Goal: Information Seeking & Learning: Check status

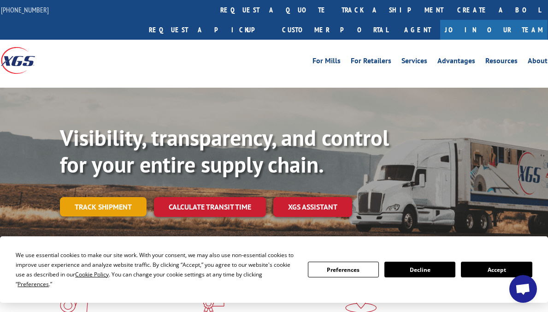
click at [96, 197] on link "Track shipment" at bounding box center [103, 206] width 87 height 19
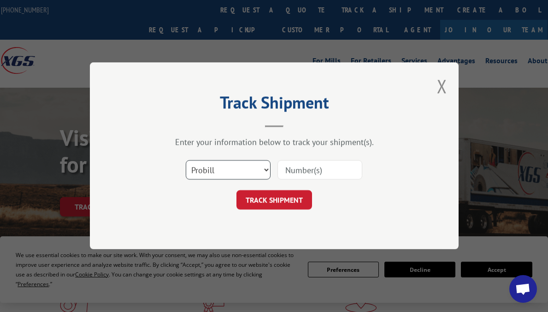
click at [186, 160] on select "Select category... Probill BOL PO" at bounding box center [228, 169] width 85 height 19
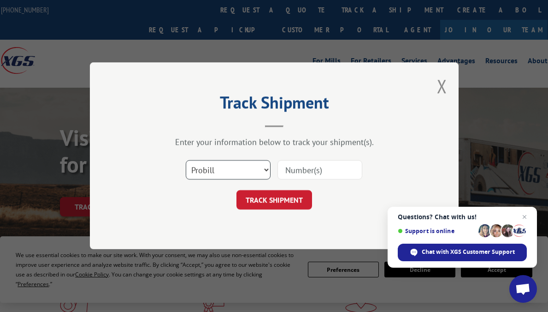
select select "bol"
click option "BOL" at bounding box center [0, 0] width 0 height 0
click at [312, 170] on input at bounding box center [320, 169] width 85 height 19
type input "17597641"
click button "TRACK SHIPMENT" at bounding box center [275, 199] width 76 height 19
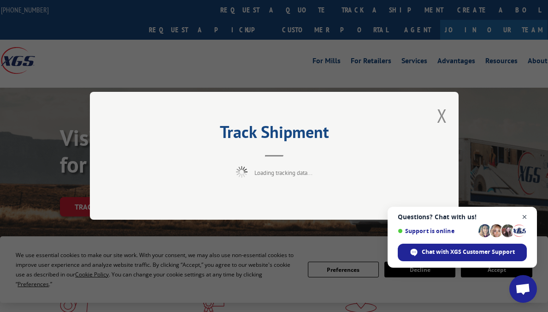
click at [523, 217] on span "Close chat" at bounding box center [525, 217] width 12 height 12
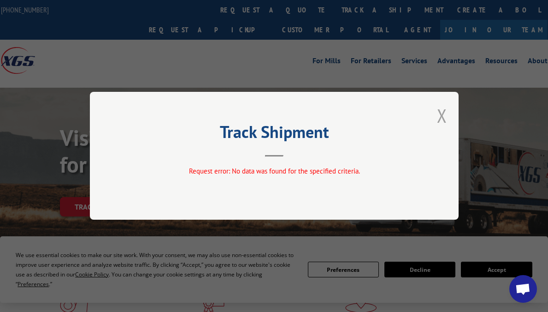
click at [440, 115] on button "Close modal" at bounding box center [442, 115] width 10 height 24
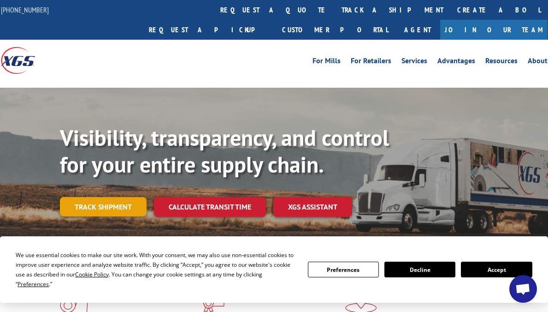
click at [107, 197] on link "Track shipment" at bounding box center [103, 206] width 87 height 19
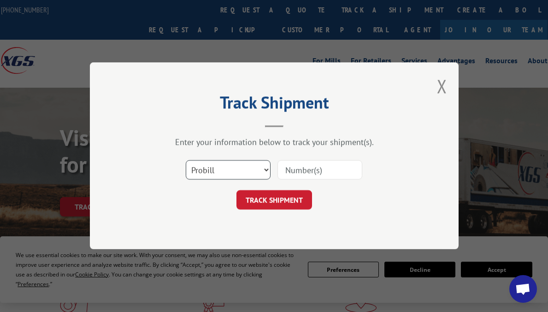
click at [186, 160] on select "Select category... Probill BOL PO" at bounding box center [228, 169] width 85 height 19
click at [331, 174] on input at bounding box center [320, 169] width 85 height 19
type input "17597641"
click button "TRACK SHIPMENT" at bounding box center [275, 199] width 76 height 19
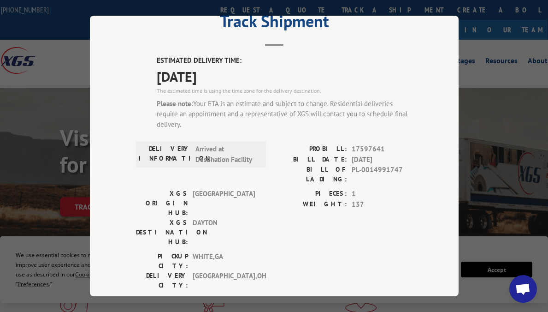
scroll to position [50, 0]
